Goal: Task Accomplishment & Management: Manage account settings

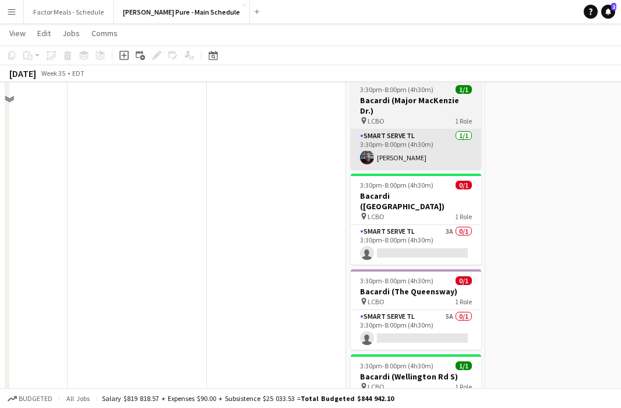
scroll to position [493, 0]
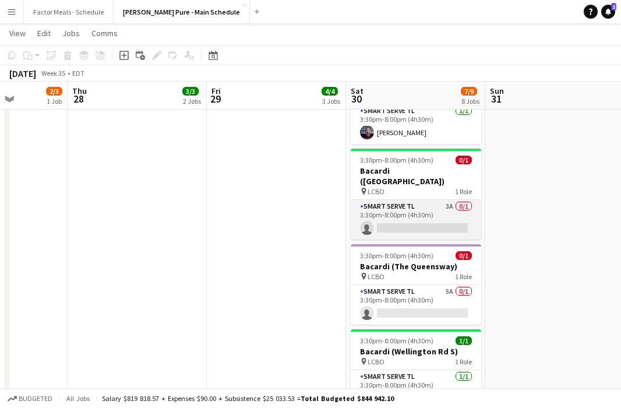
click at [398, 200] on app-card-role "Smart Serve TL 3A 0/1 3:30pm-8:00pm (4h30m) single-neutral-actions" at bounding box center [415, 220] width 130 height 40
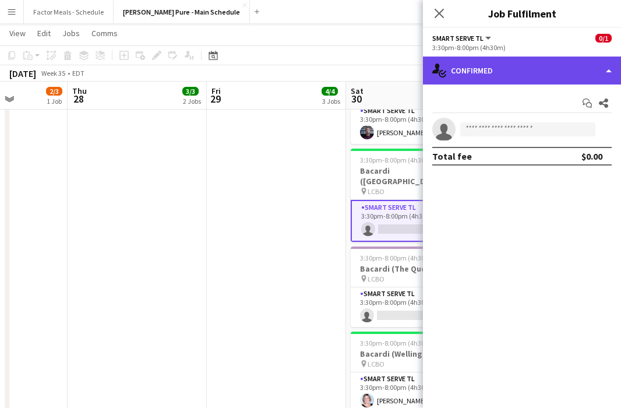
click at [398, 65] on div "single-neutral-actions-check-2 Confirmed" at bounding box center [522, 70] width 198 height 28
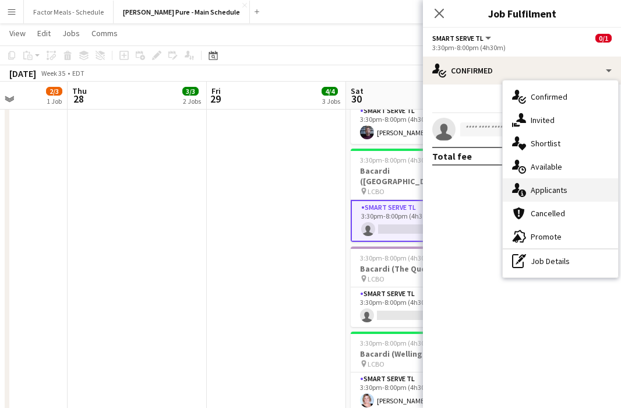
click at [398, 195] on div "single-neutral-actions-information Applicants" at bounding box center [559, 189] width 115 height 23
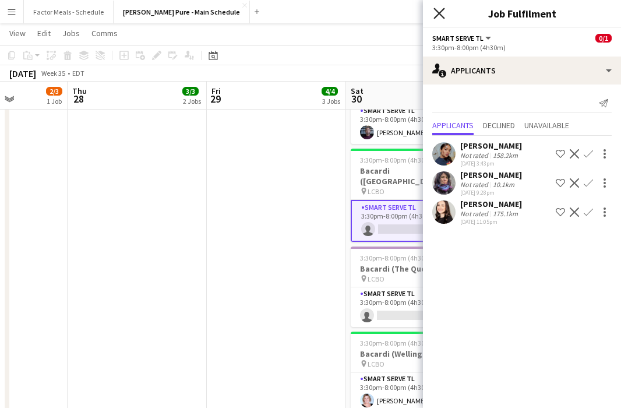
click at [398, 13] on icon "Close pop-in" at bounding box center [438, 13] width 11 height 11
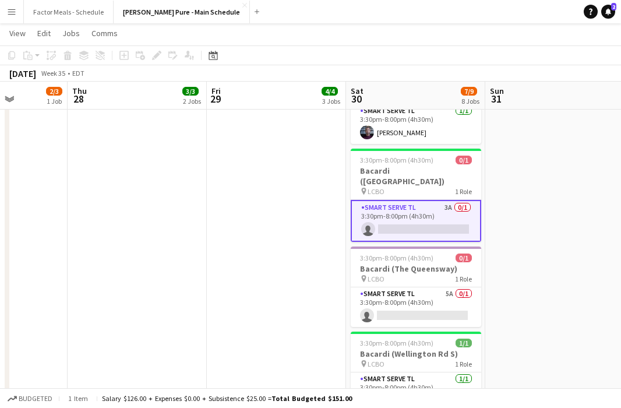
click at [398, 179] on app-date-cell at bounding box center [554, 43] width 139 height 813
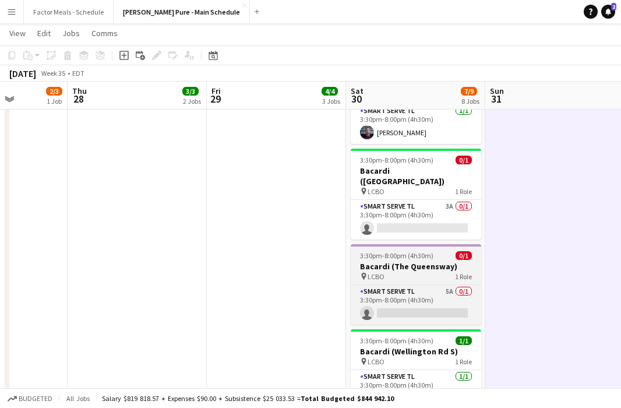
click at [398, 271] on div "pin LCBO 1 Role" at bounding box center [415, 275] width 130 height 9
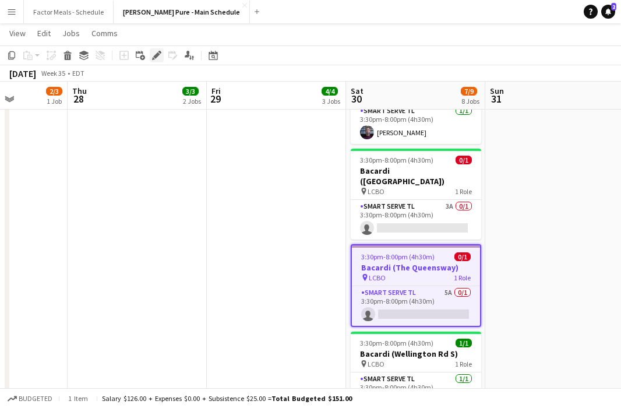
click at [158, 52] on icon "Edit" at bounding box center [156, 55] width 9 height 9
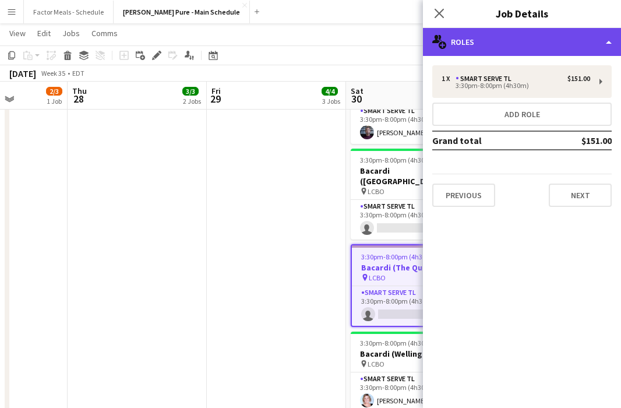
click at [398, 41] on div "multiple-users-add Roles" at bounding box center [522, 42] width 198 height 28
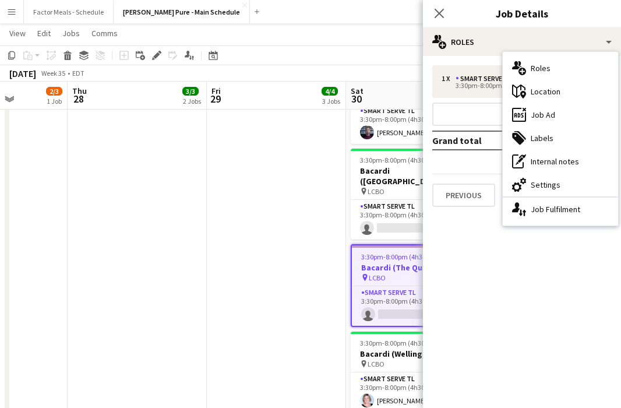
click at [319, 236] on app-date-cell "3:30pm-8:00pm (4h30m) 1/1 [PERSON_NAME] ( [PERSON_NAME]) pin LCBO 1 Role Smart …" at bounding box center [276, 43] width 139 height 813
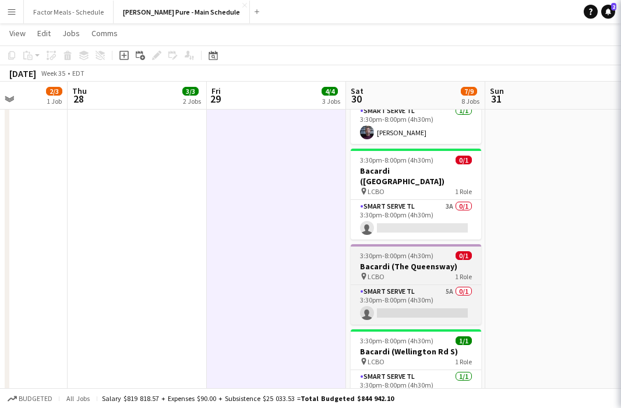
click at [398, 271] on div "pin LCBO 1 Role" at bounding box center [415, 275] width 130 height 9
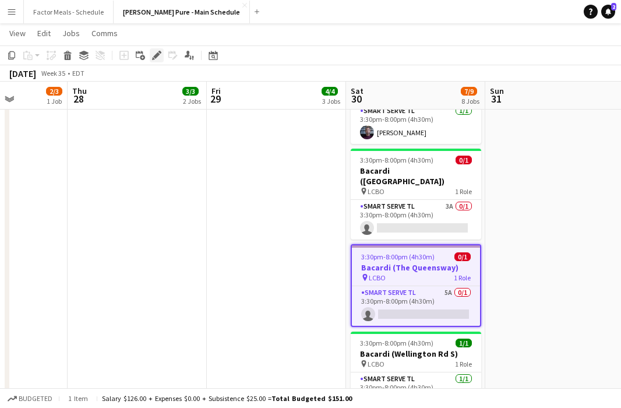
click at [158, 56] on icon "Edit" at bounding box center [156, 55] width 9 height 9
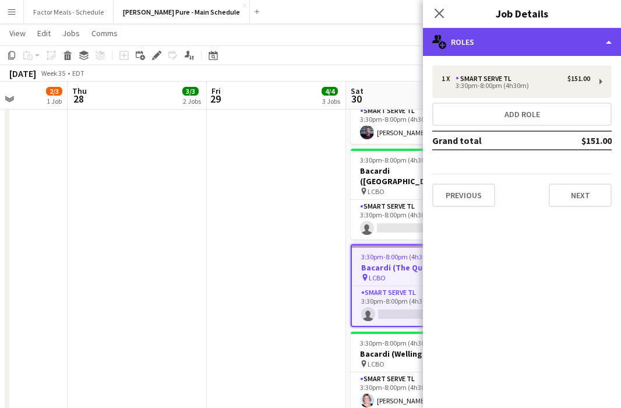
click at [398, 48] on div "multiple-users-add Roles" at bounding box center [522, 42] width 198 height 28
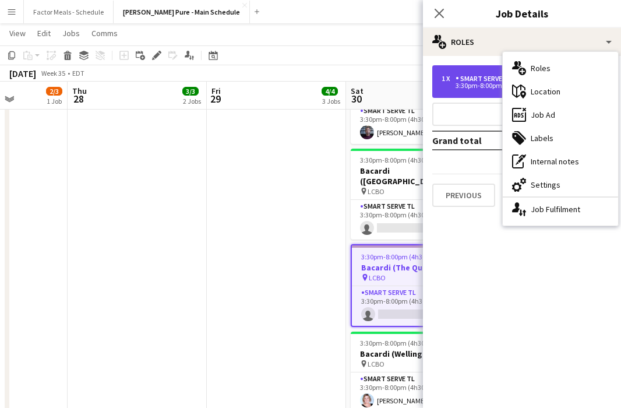
click at [398, 83] on div "3:30pm-8:00pm (4h30m)" at bounding box center [515, 86] width 148 height 6
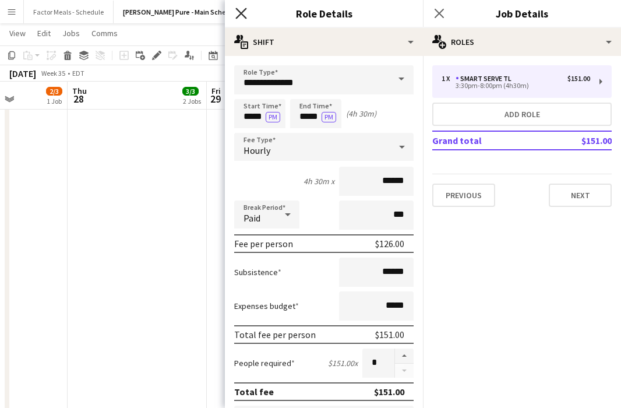
click at [245, 16] on icon at bounding box center [240, 13] width 11 height 11
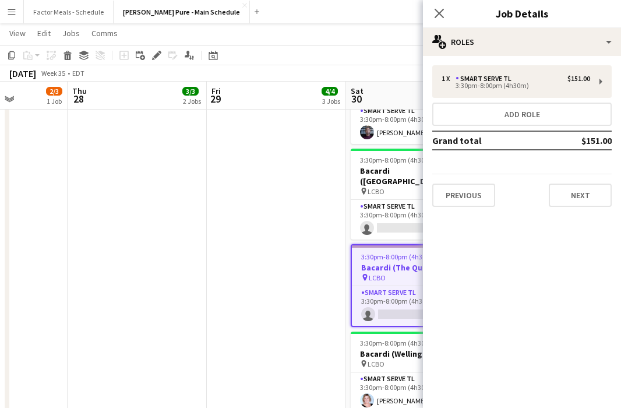
click at [398, 15] on div "Close pop-in" at bounding box center [439, 13] width 33 height 27
click at [398, 13] on icon at bounding box center [438, 13] width 11 height 11
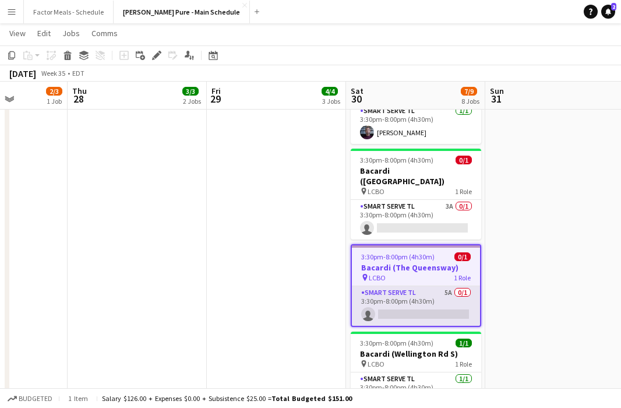
click at [398, 286] on app-card-role "Smart Serve TL 5A 0/1 3:30pm-8:00pm (4h30m) single-neutral-actions" at bounding box center [416, 306] width 128 height 40
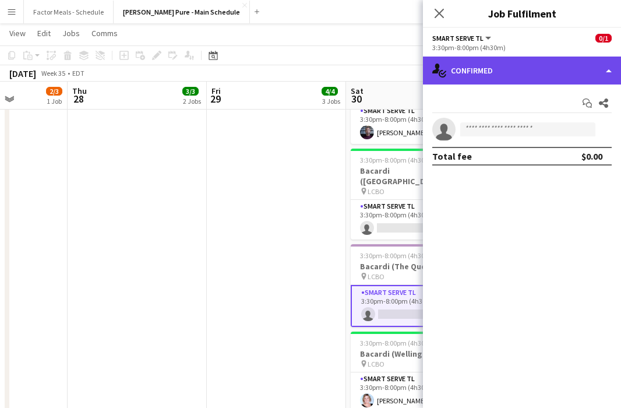
click at [398, 73] on div "single-neutral-actions-check-2 Confirmed" at bounding box center [522, 70] width 198 height 28
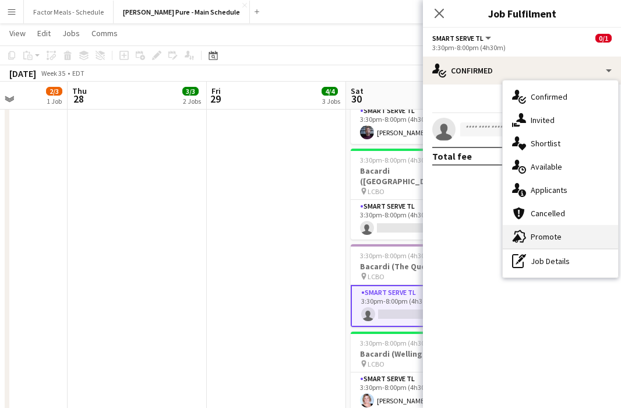
click at [398, 232] on div "advertising-megaphone Promote" at bounding box center [559, 236] width 115 height 23
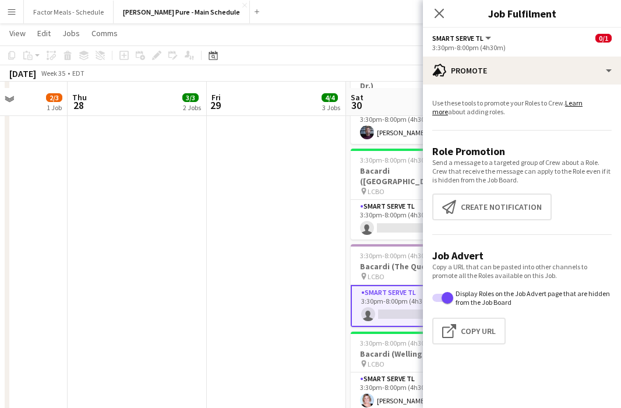
scroll to position [500, 0]
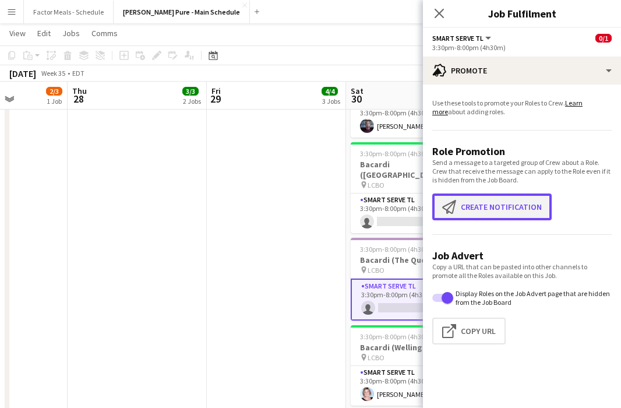
click at [398, 208] on button "Create notification Create notification" at bounding box center [491, 206] width 119 height 27
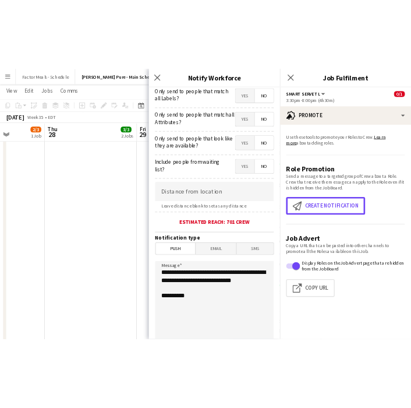
scroll to position [104, 0]
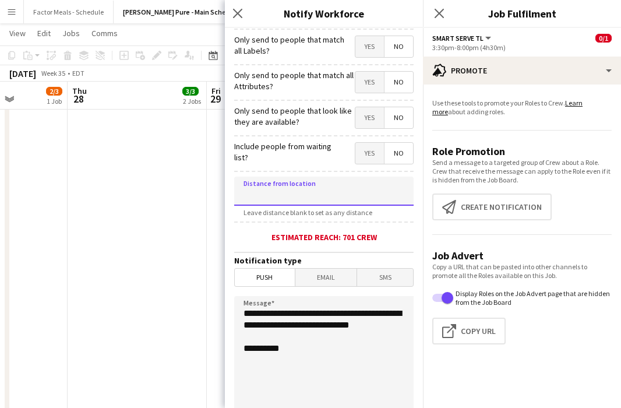
click at [327, 199] on input at bounding box center [323, 190] width 179 height 29
type input "******"
click at [175, 226] on app-date-cell "3:30pm-8:00pm (4h30m) 1/1 Bacardi ( [PERSON_NAME][GEOGRAPHIC_DATA]) pin LCBO 1 …" at bounding box center [137, 37] width 139 height 813
